Goal: Task Accomplishment & Management: Use online tool/utility

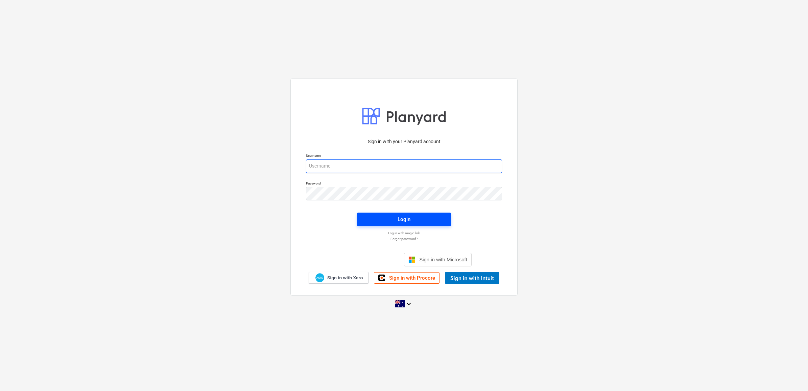
type input "[EMAIL_ADDRESS][DOMAIN_NAME]"
click at [394, 215] on span "Login" at bounding box center [404, 219] width 78 height 9
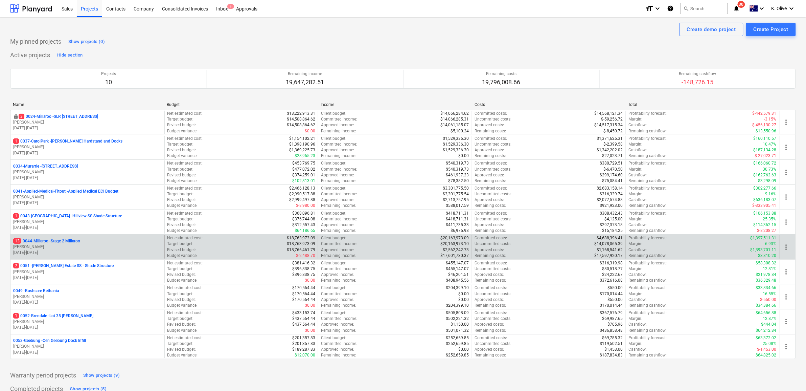
click at [56, 241] on p "13 0044-Millaroo - Stage 2 Millaroo" at bounding box center [46, 241] width 67 height 6
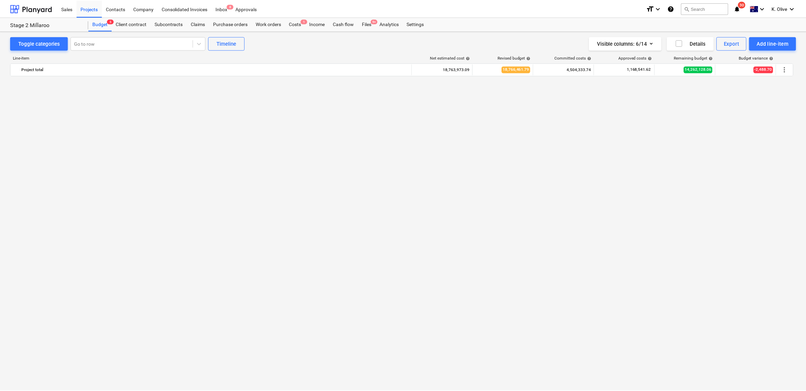
scroll to position [2167, 0]
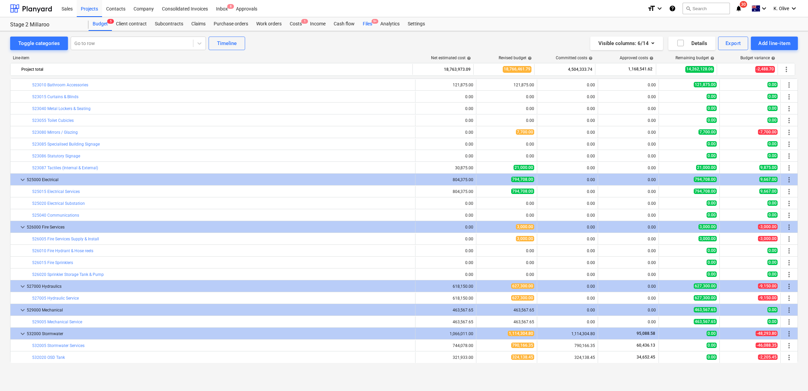
click at [363, 22] on div "Files 9+" at bounding box center [368, 24] width 18 height 14
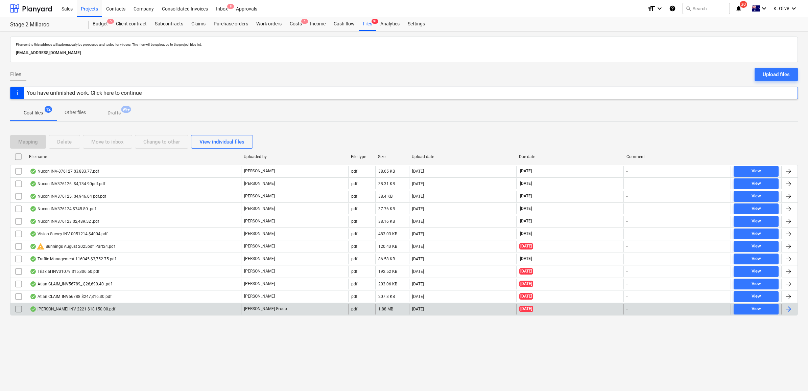
click at [88, 311] on div "[PERSON_NAME] INV 2221 $18,150.00.pdf" at bounding box center [73, 308] width 86 height 5
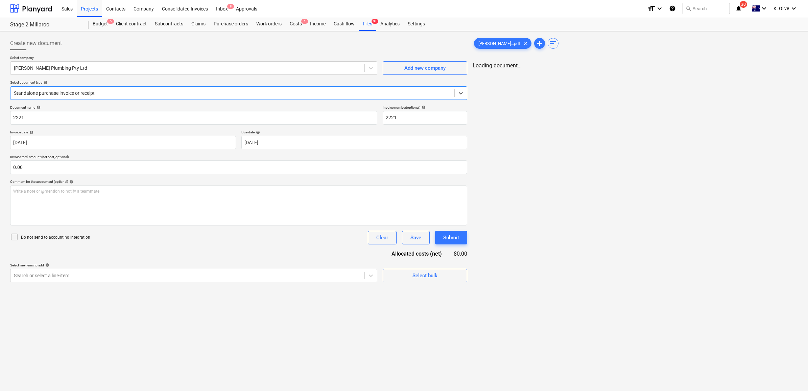
type input "2221"
type input "[DATE]"
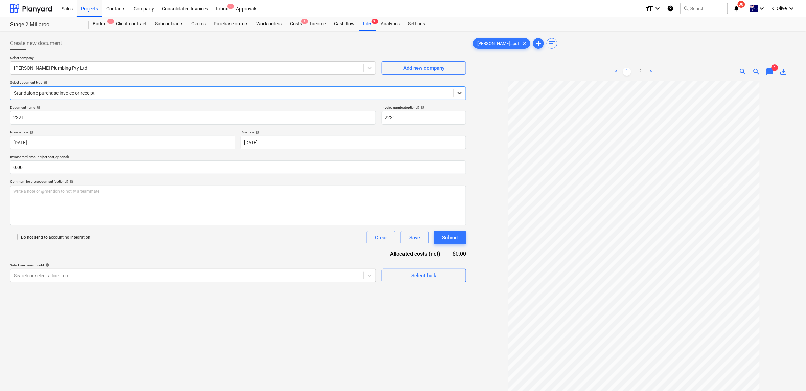
click at [460, 92] on icon at bounding box center [459, 93] width 7 height 7
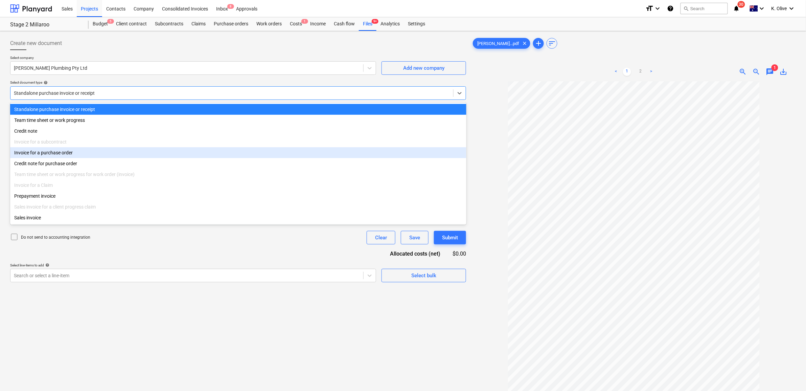
click at [64, 157] on div "Invoice for a purchase order" at bounding box center [238, 152] width 456 height 11
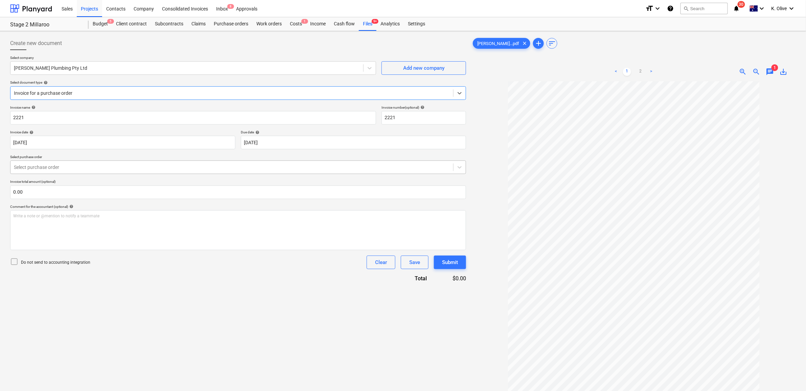
click at [73, 168] on div at bounding box center [232, 167] width 436 height 7
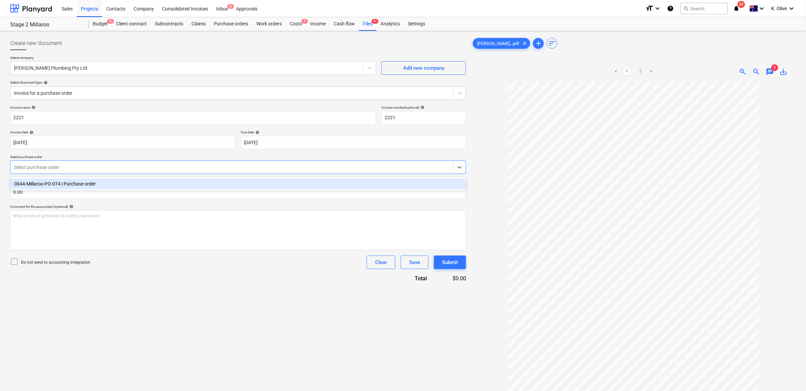
click at [65, 183] on div "0044-Millaroo-PO-074 | Purchase order" at bounding box center [238, 183] width 456 height 11
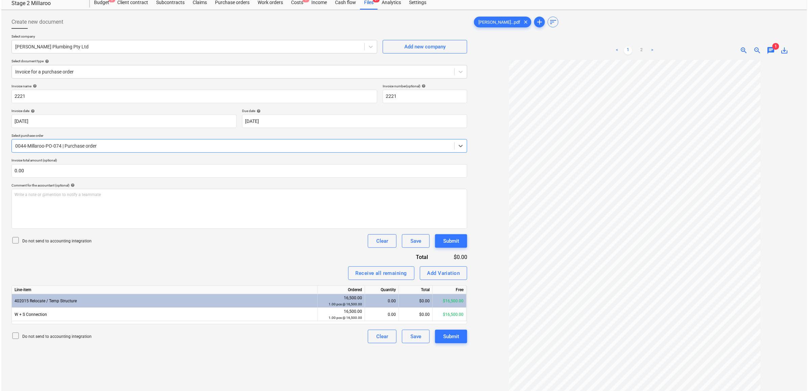
scroll to position [42, 0]
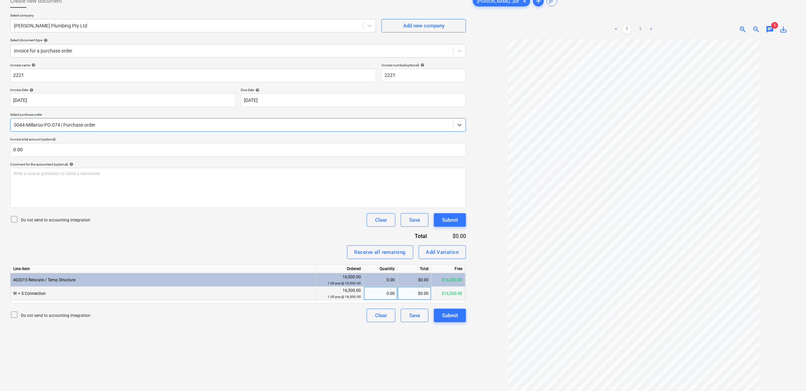
click at [378, 292] on div "0.00" at bounding box center [381, 294] width 28 height 14
type input "1"
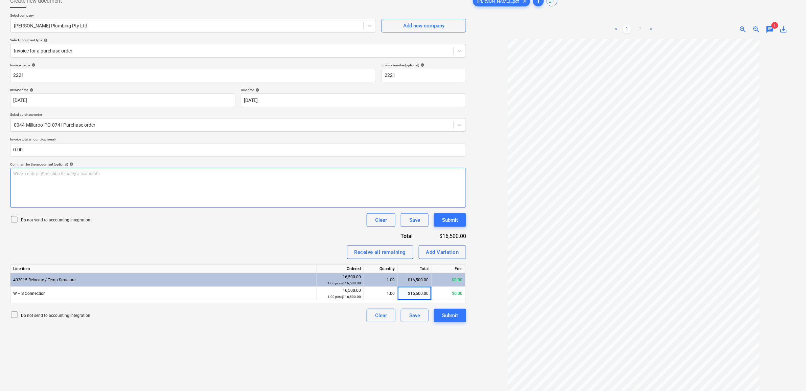
click at [138, 174] on p "Write a note or @mention to notify a teammate [PERSON_NAME]" at bounding box center [238, 174] width 450 height 6
click at [454, 317] on div "Submit" at bounding box center [450, 315] width 16 height 9
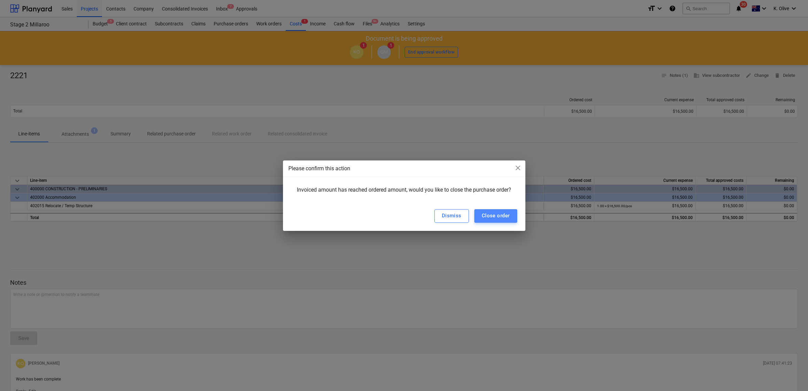
click at [496, 217] on div "Close order" at bounding box center [496, 215] width 28 height 9
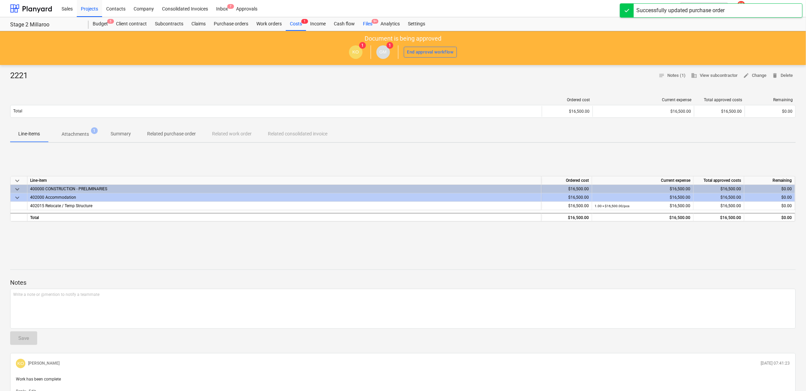
click at [373, 26] on div "Files 9+" at bounding box center [368, 24] width 18 height 14
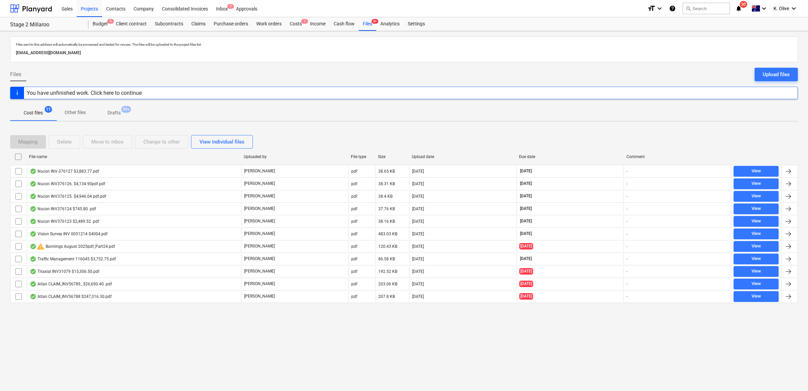
click at [200, 336] on div "Files sent to this address will automatically be processed and tested for virus…" at bounding box center [404, 211] width 808 height 360
click at [225, 328] on div "Files sent to this address will automatically be processed and tested for virus…" at bounding box center [404, 211] width 808 height 360
